Goal: Task Accomplishment & Management: Use online tool/utility

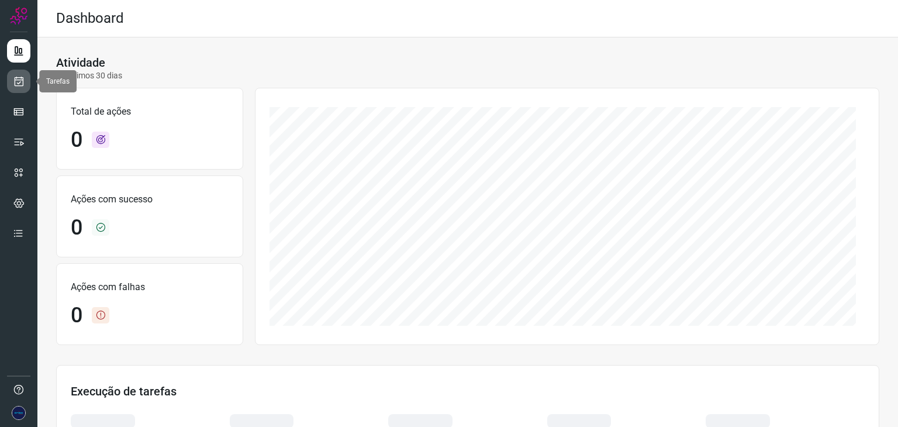
click at [16, 83] on icon at bounding box center [19, 81] width 12 height 12
click at [7, 82] on link at bounding box center [18, 81] width 23 height 23
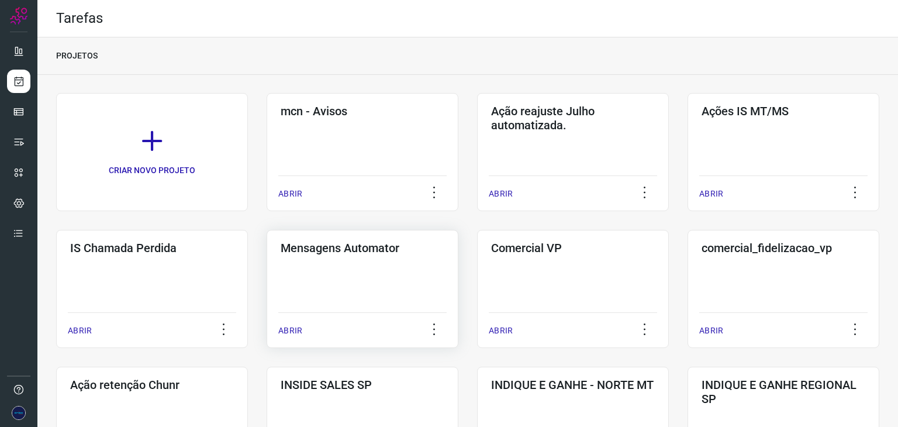
scroll to position [117, 0]
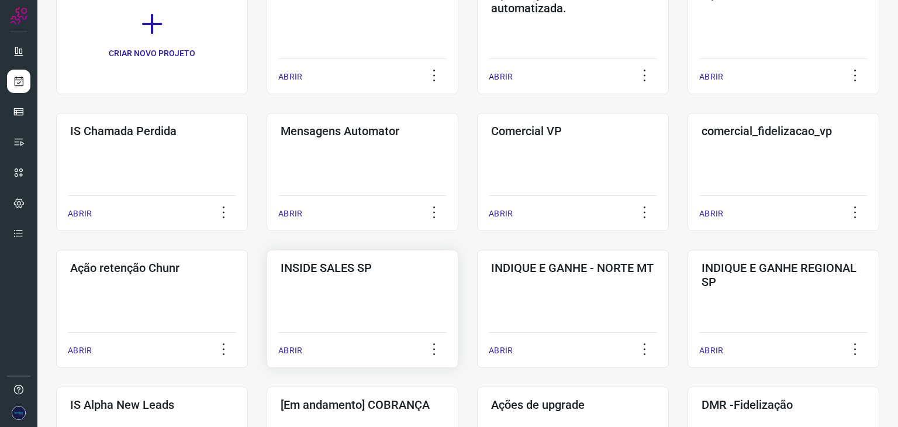
click at [294, 349] on p "ABRIR" at bounding box center [290, 350] width 24 height 12
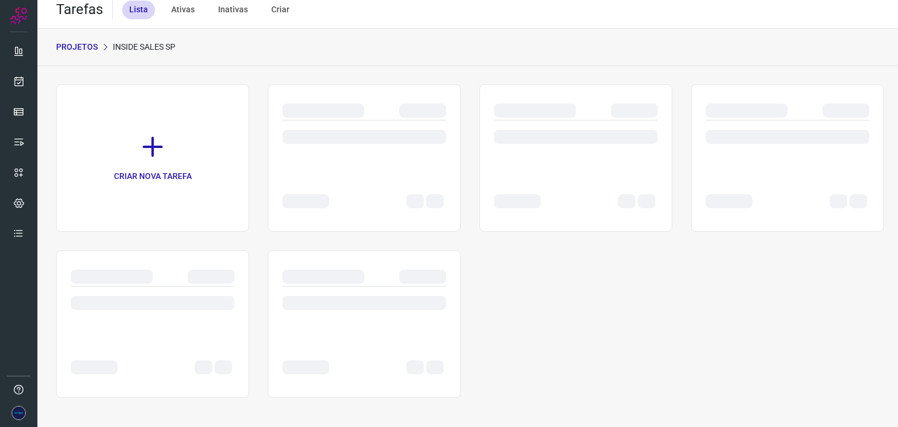
scroll to position [9, 0]
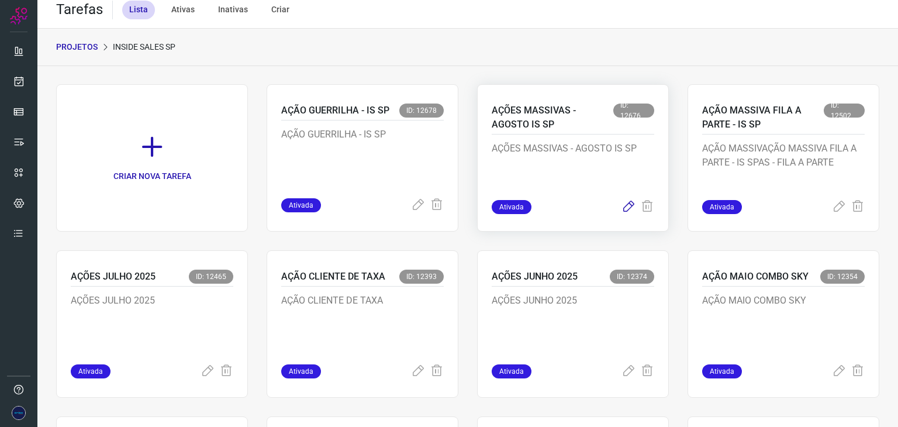
click at [622, 206] on icon at bounding box center [629, 207] width 14 height 14
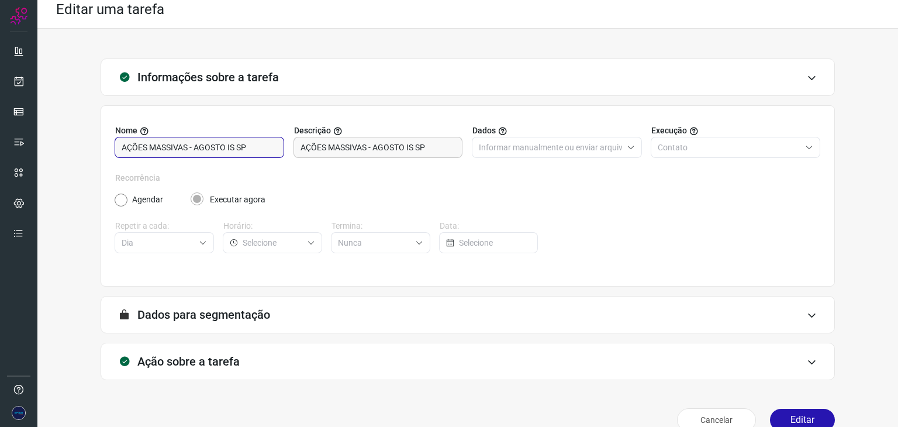
click at [226, 146] on input "AÇÕES MASSIVAS - AGOSTO IS SP" at bounding box center [200, 147] width 156 height 20
click at [257, 146] on input "AÇÕES MASSIVAS - IS SP" at bounding box center [200, 147] width 156 height 20
type input "AÇÕES MASSIVAS - IS SP"
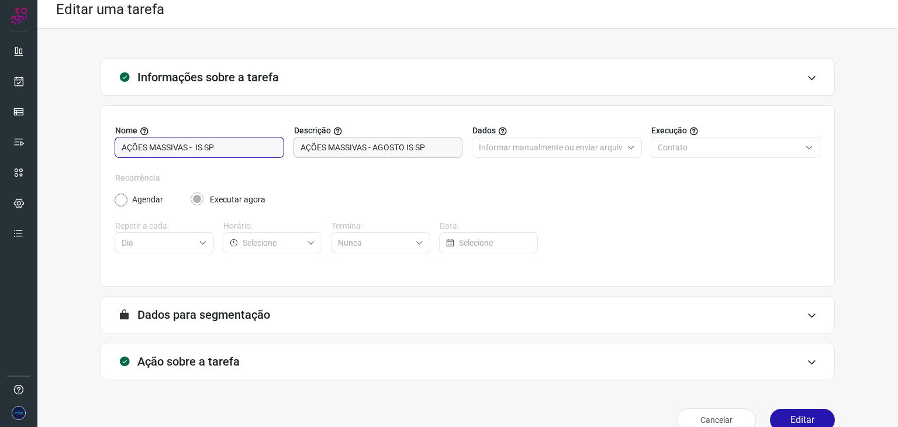
click at [429, 148] on input "AÇÕES MASSIVAS - AGOSTO IS SP" at bounding box center [379, 147] width 156 height 20
paste input "AÇÕES MASSIVAS - IS SP"
click at [208, 148] on input "AÇÕES MASSIVAS - IS SP" at bounding box center [200, 147] width 156 height 20
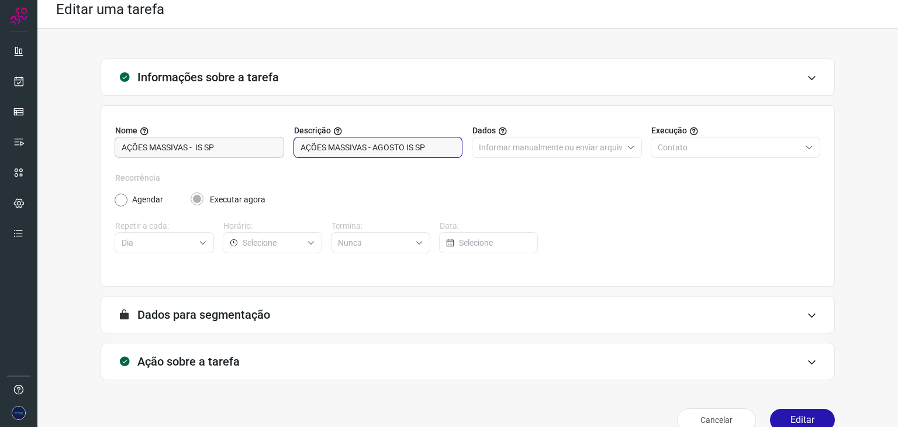
click at [324, 153] on input "AÇÕES MASSIVAS - AGOSTO IS SP" at bounding box center [379, 147] width 156 height 20
paste input "text"
type input "AÇÕES MASSIVAS - IS SP"
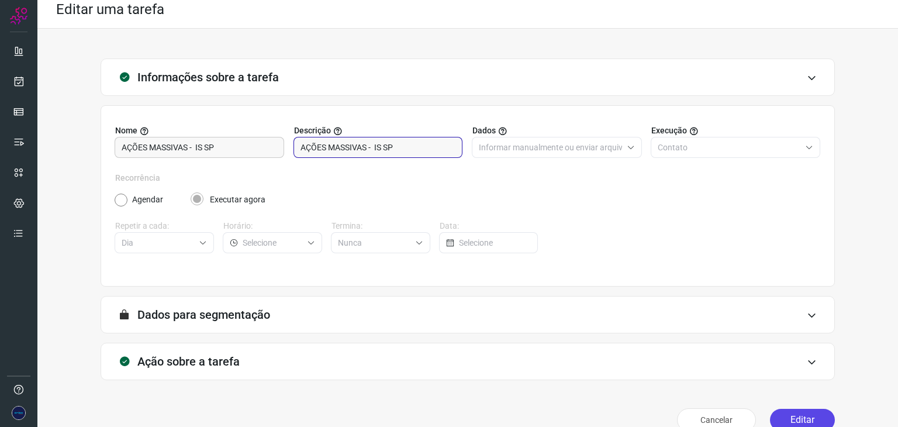
click at [786, 416] on button "Editar" at bounding box center [802, 420] width 65 height 22
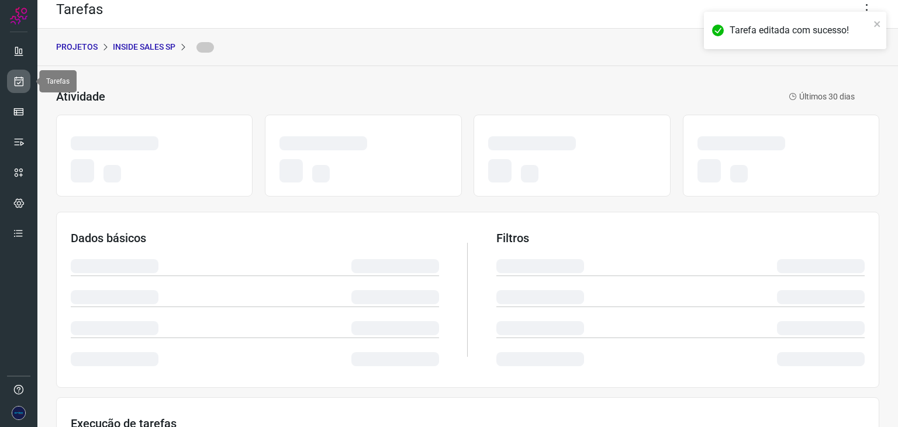
click at [23, 78] on icon at bounding box center [19, 81] width 12 height 12
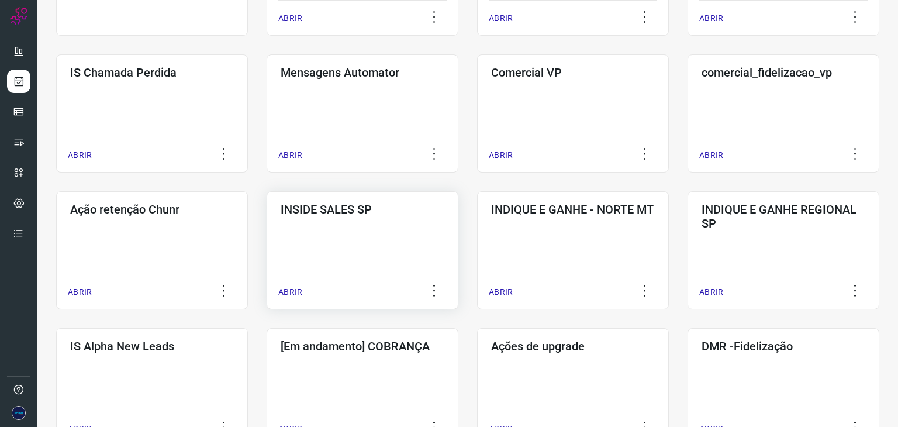
click at [292, 292] on p "ABRIR" at bounding box center [290, 292] width 24 height 12
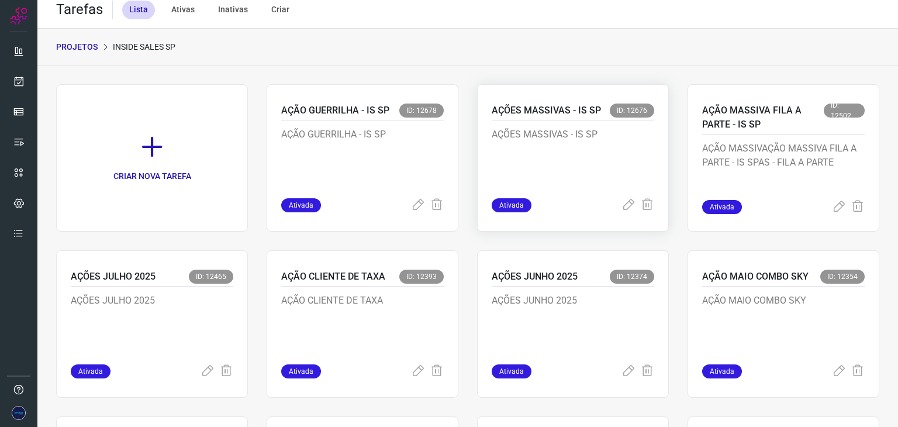
click at [549, 112] on p "AÇÕES MASSIVAS - IS SP" at bounding box center [546, 110] width 109 height 14
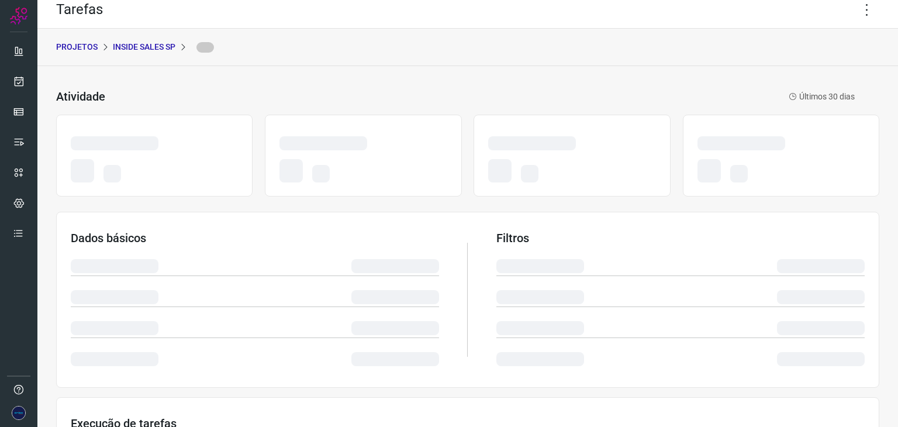
click at [549, 112] on div at bounding box center [467, 156] width 823 height 94
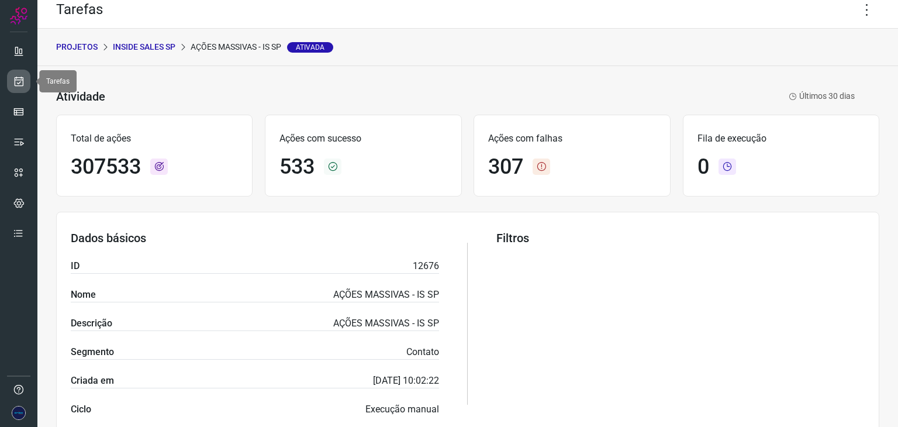
click at [13, 84] on icon at bounding box center [19, 81] width 12 height 12
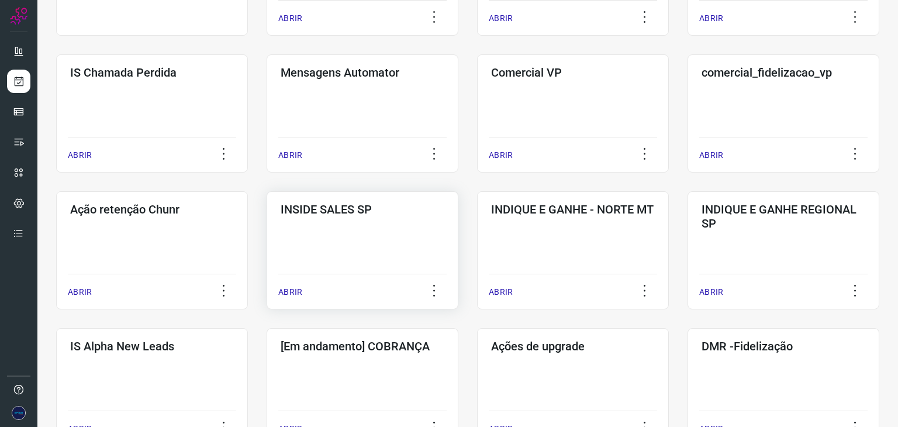
click at [294, 287] on p "ABRIR" at bounding box center [290, 292] width 24 height 12
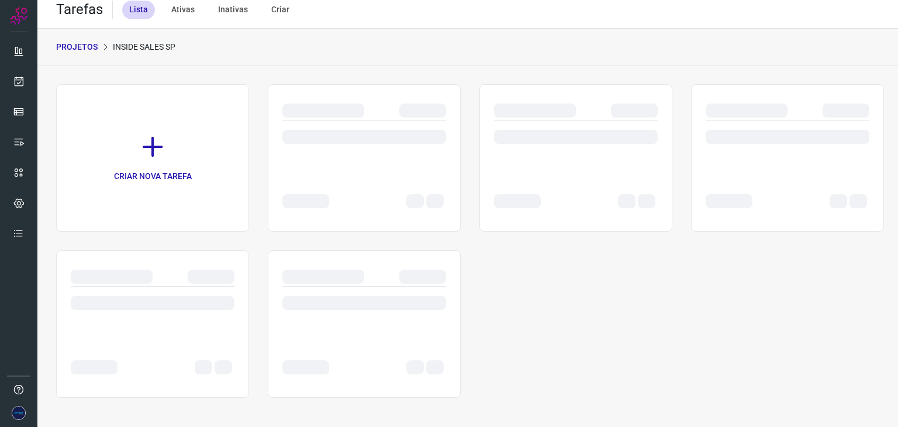
scroll to position [9, 0]
